Goal: Subscribe to service/newsletter

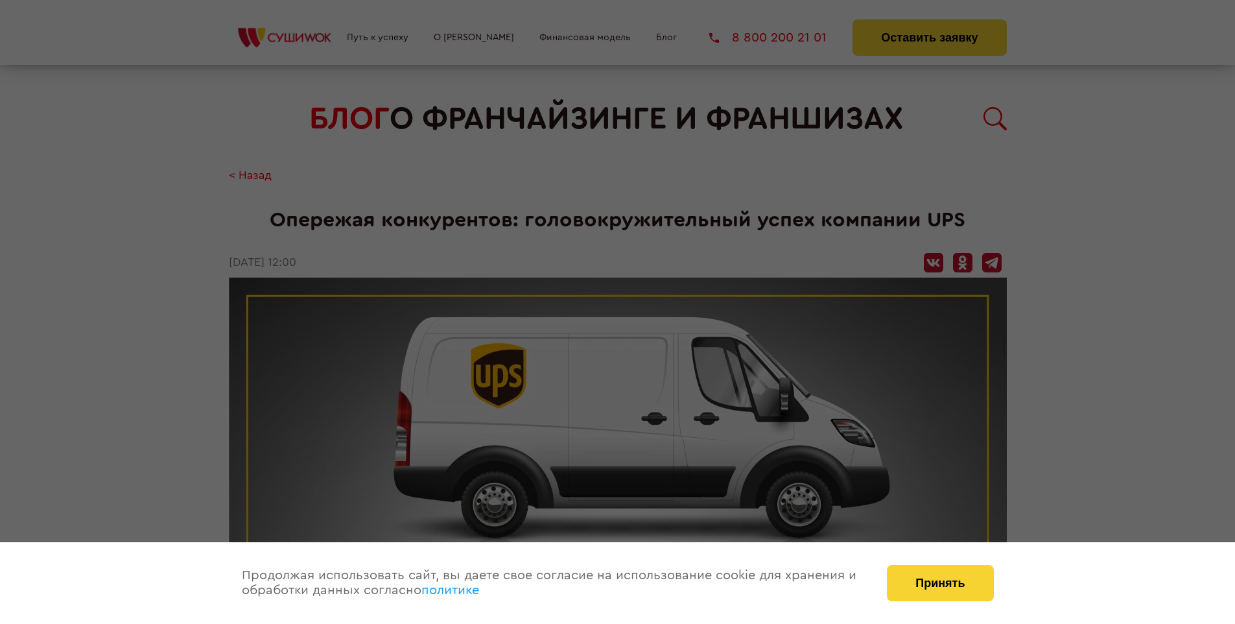
scroll to position [1403, 0]
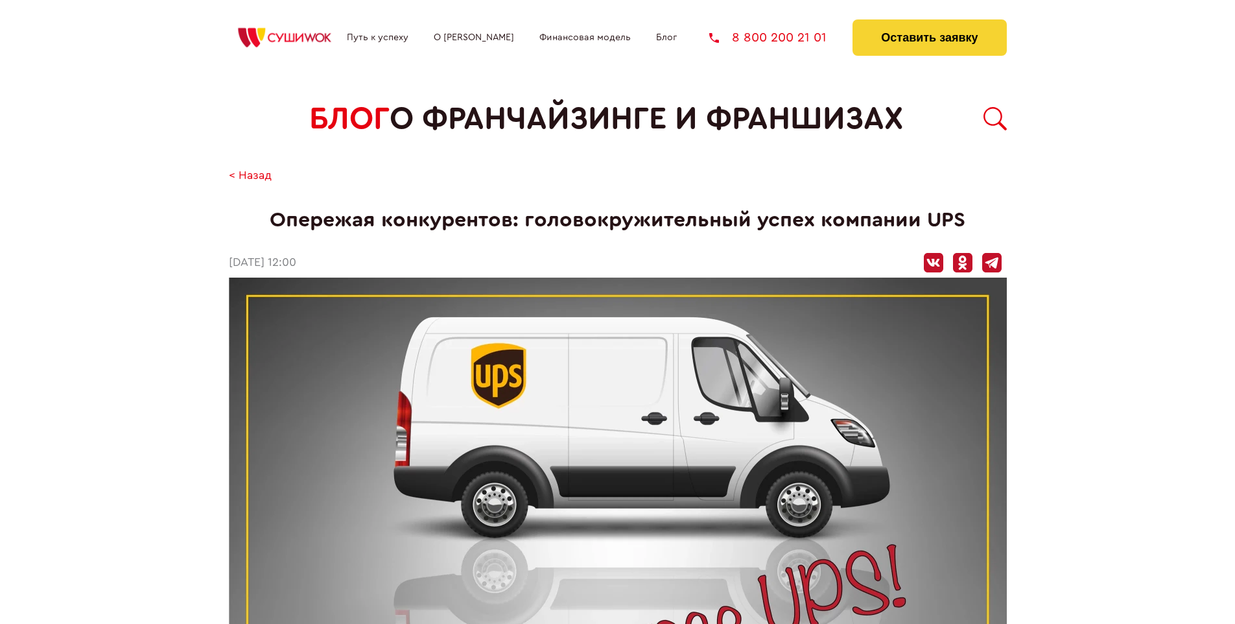
scroll to position [1403, 0]
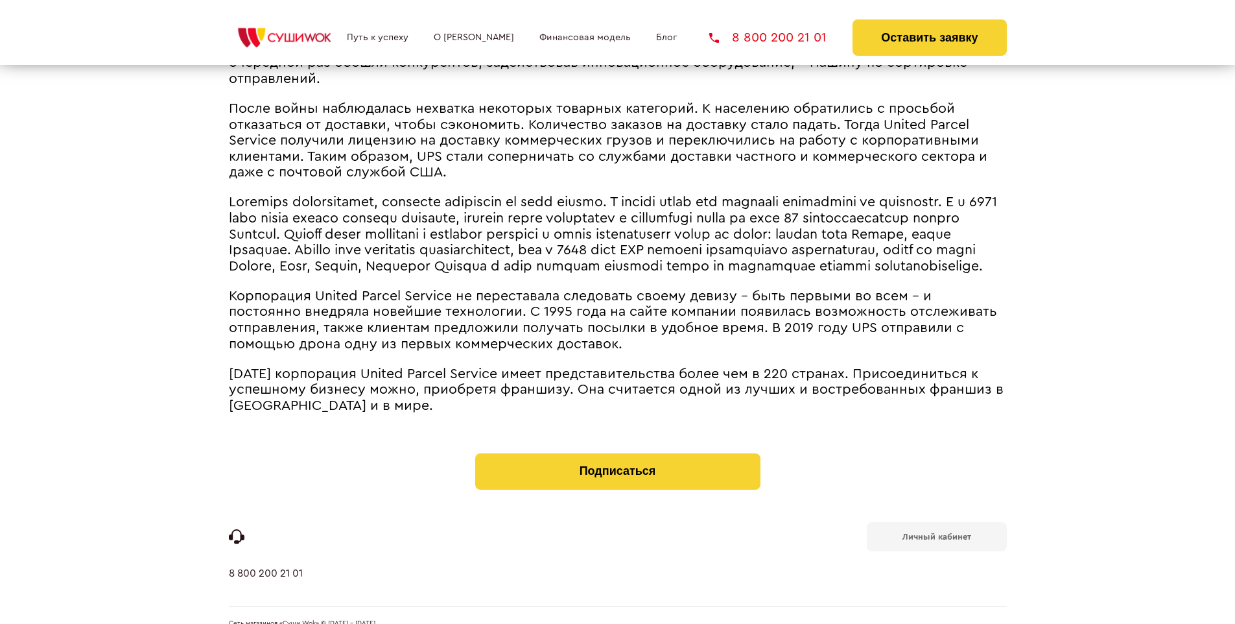
click at [936, 532] on b "Личный кабинет" at bounding box center [936, 536] width 69 height 8
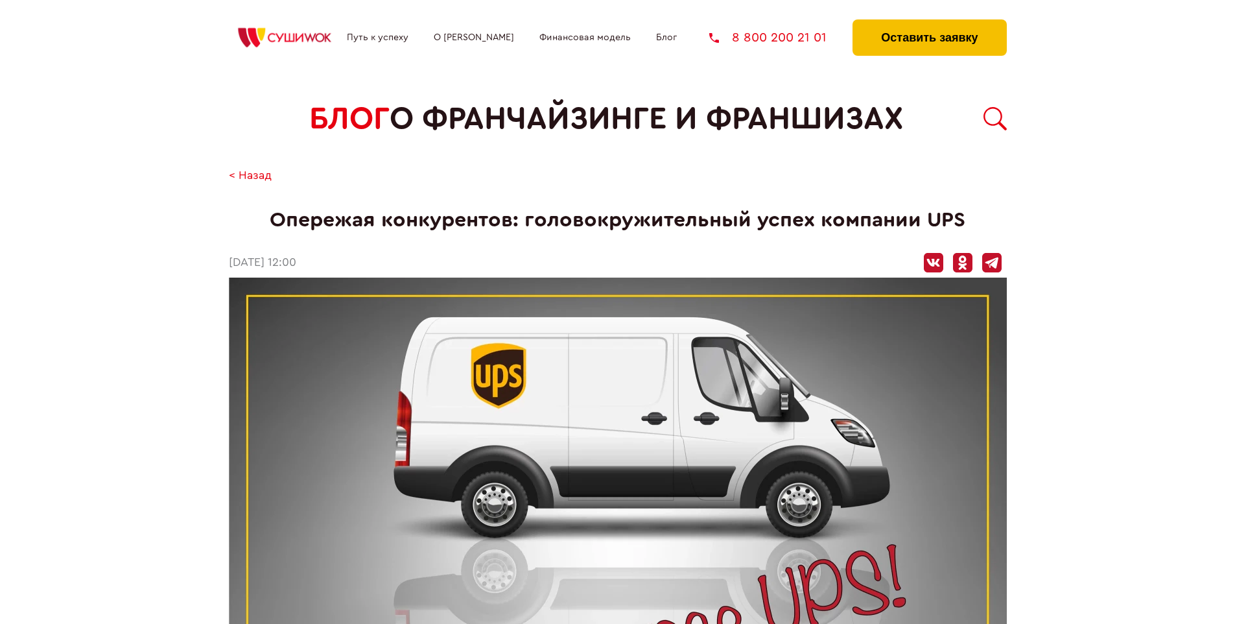
click at [929, 23] on button "Оставить заявку" at bounding box center [929, 37] width 154 height 36
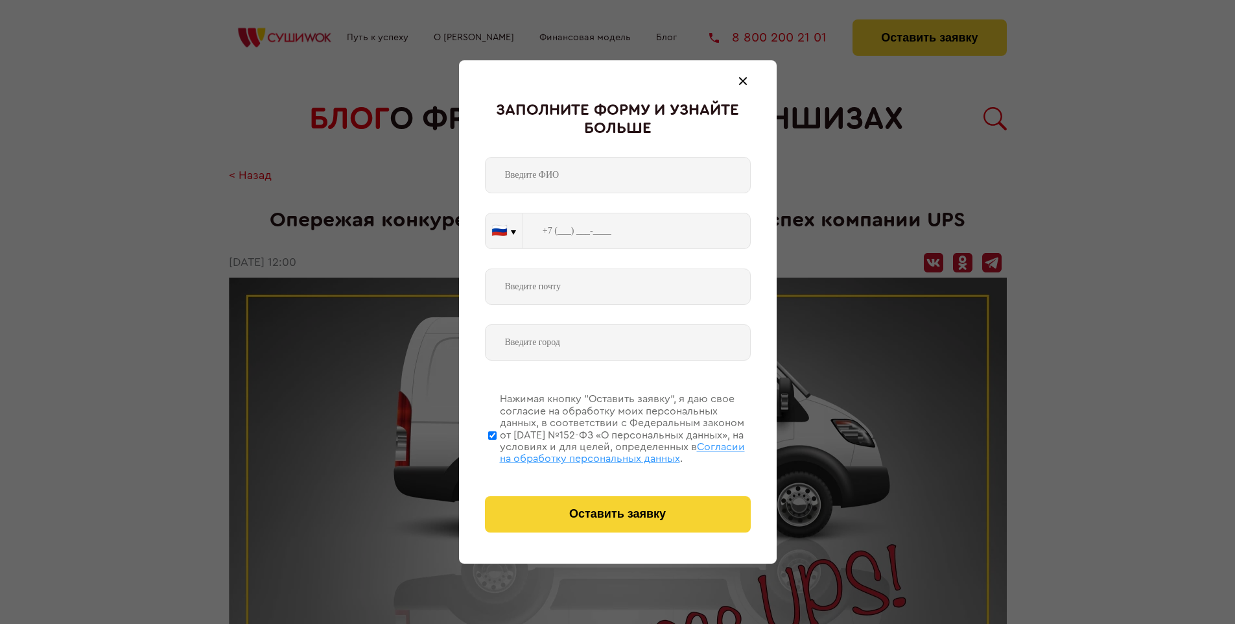
click at [601, 451] on span "Согласии на обработку персональных данных" at bounding box center [622, 452] width 245 height 22
click at [497, 451] on input "Нажимая кнопку “Оставить заявку”, я даю свое согласие на обработку моих персона…" at bounding box center [492, 435] width 8 height 104
checkbox input "false"
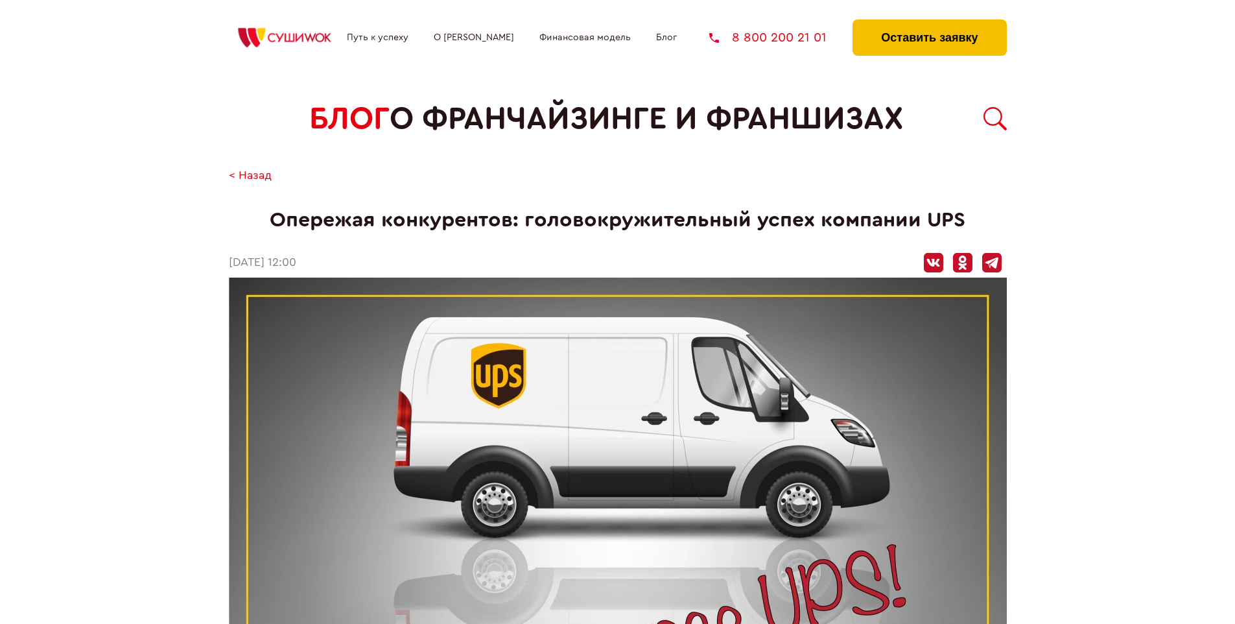
click at [929, 23] on button "Оставить заявку" at bounding box center [929, 37] width 154 height 36
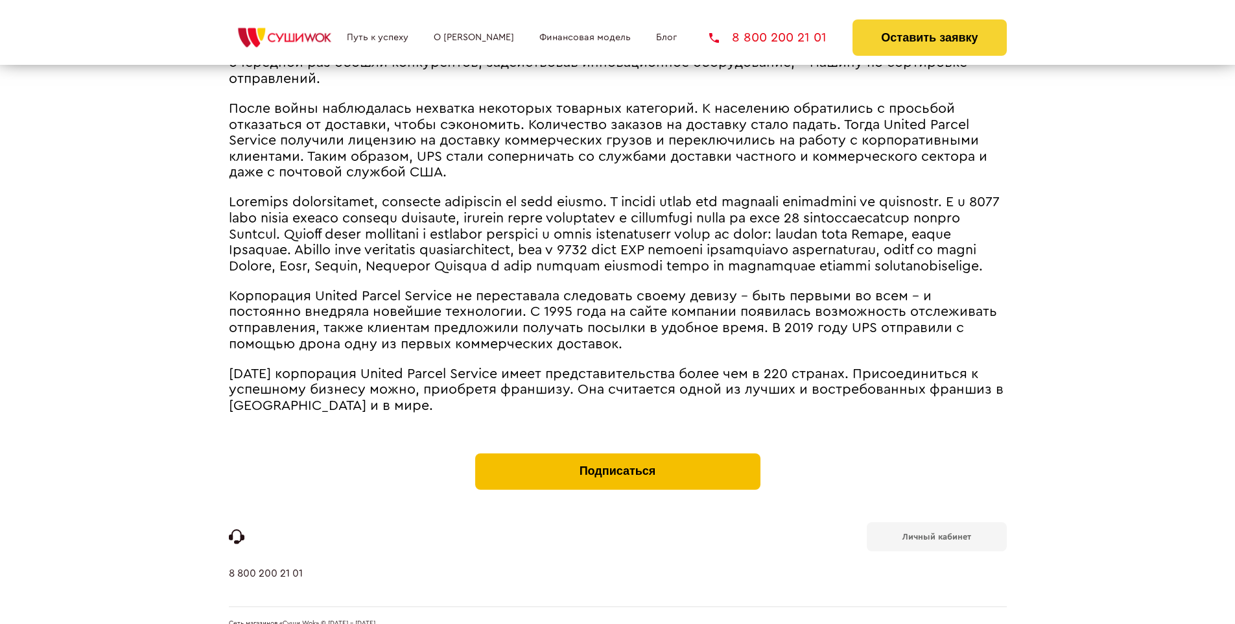
click at [617, 453] on button "Подписаться" at bounding box center [617, 471] width 285 height 36
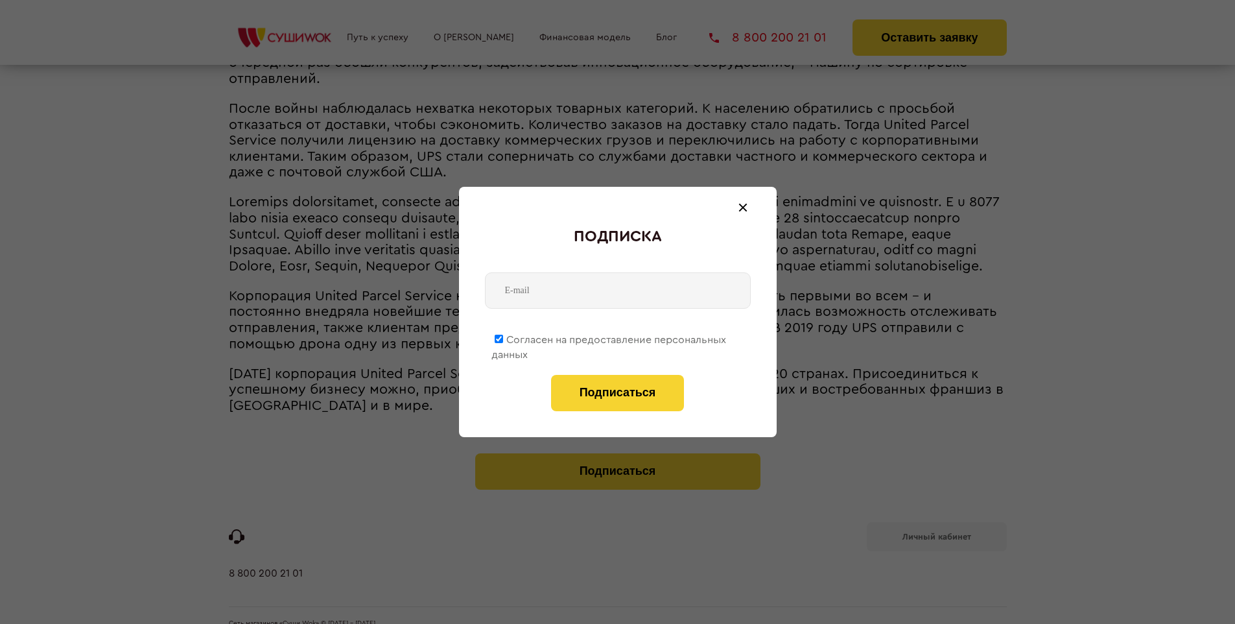
click at [609, 337] on span "Согласен на предоставление персональных данных" at bounding box center [608, 346] width 235 height 25
click at [503, 337] on input "Согласен на предоставление персональных данных" at bounding box center [499, 338] width 8 height 8
checkbox input "false"
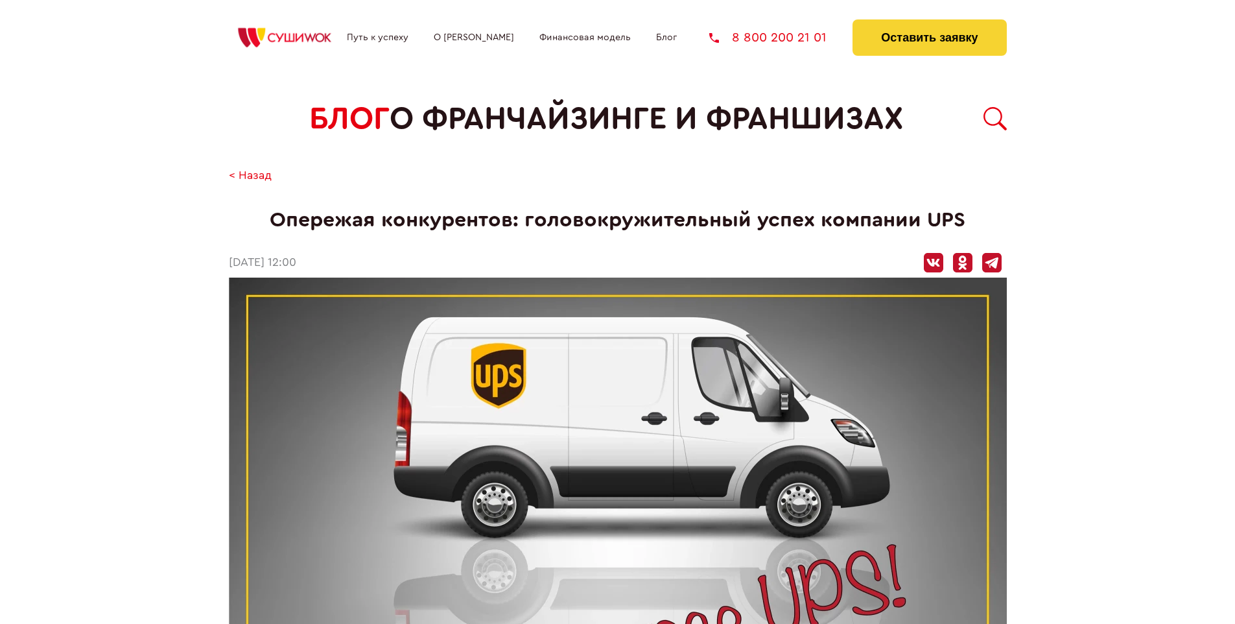
scroll to position [1403, 0]
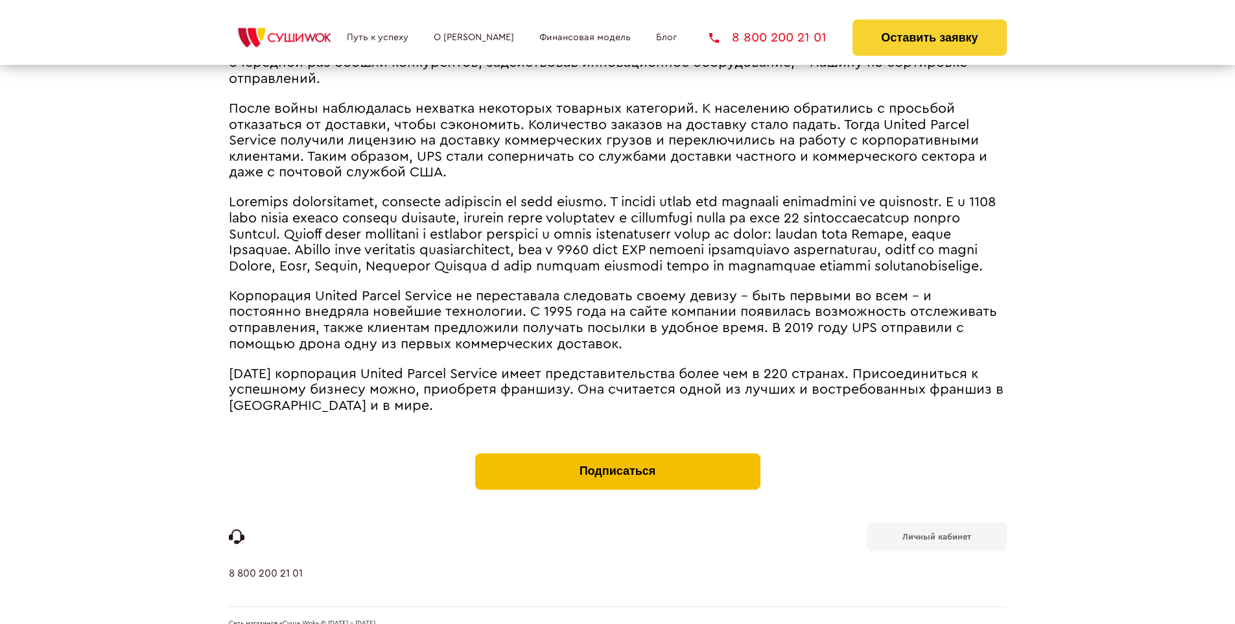
click at [617, 453] on button "Подписаться" at bounding box center [617, 471] width 285 height 36
